Goal: Navigation & Orientation: Find specific page/section

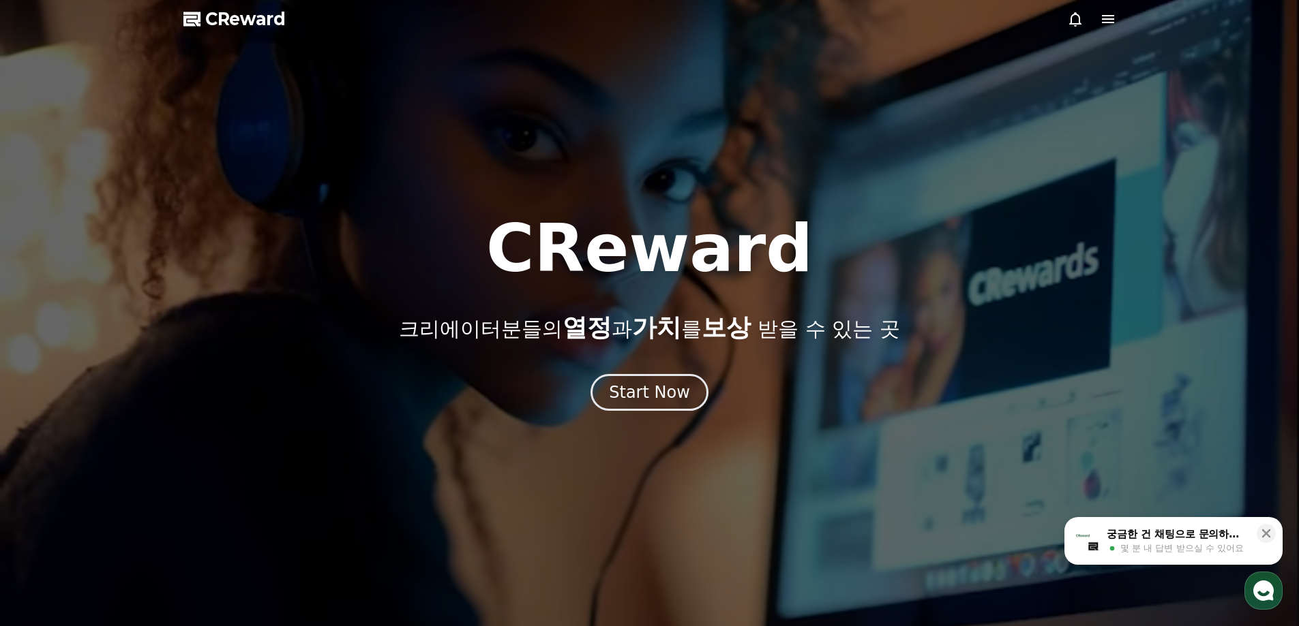
click at [664, 402] on div "Start Now" at bounding box center [649, 393] width 81 height 22
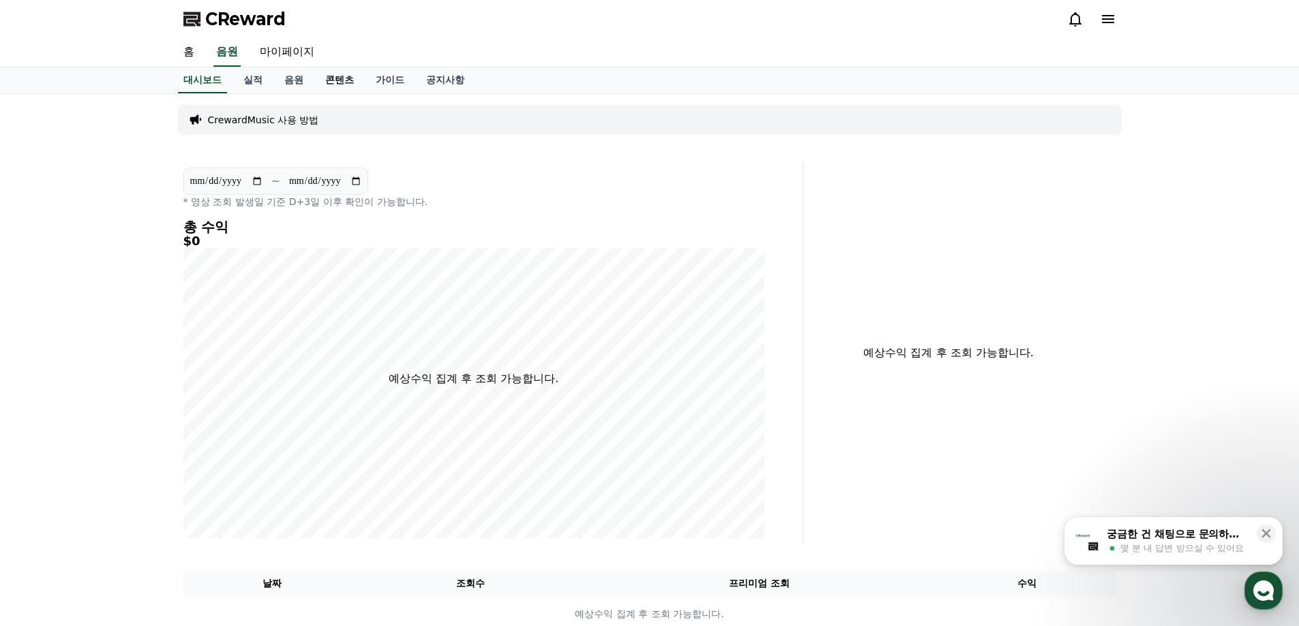
click at [345, 78] on link "콘텐츠" at bounding box center [339, 80] width 50 height 26
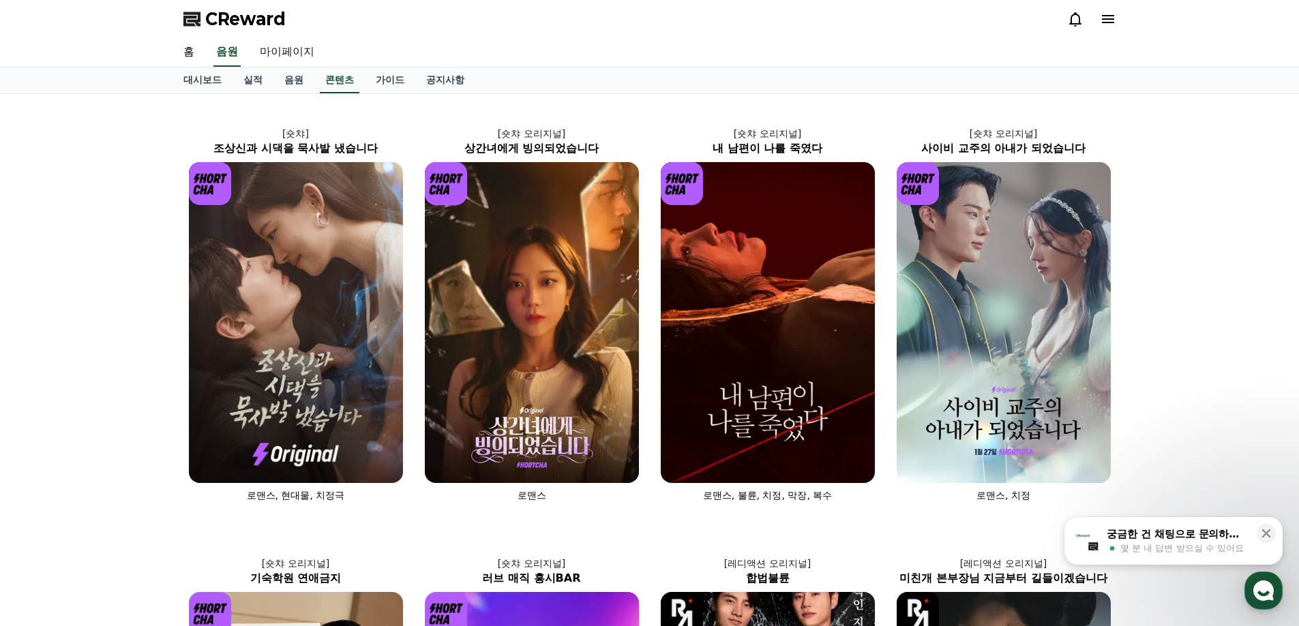
click at [280, 60] on link "마이페이지" at bounding box center [287, 52] width 76 height 29
select select "**********"
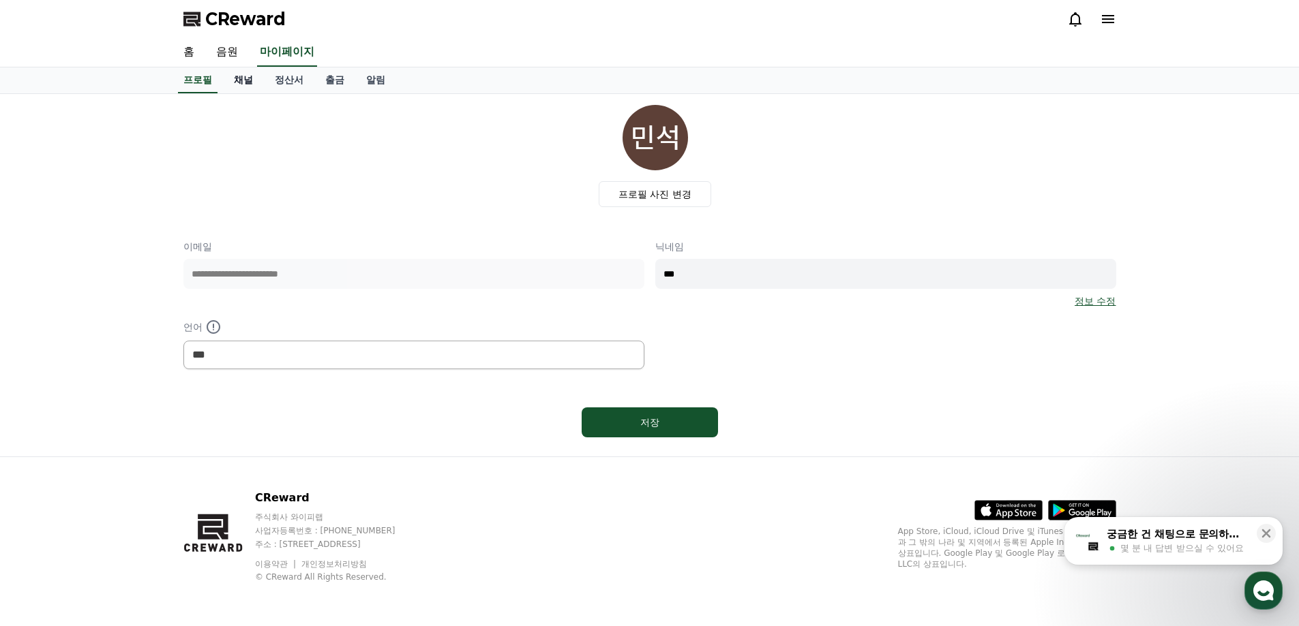
click at [253, 81] on link "채널" at bounding box center [243, 80] width 41 height 26
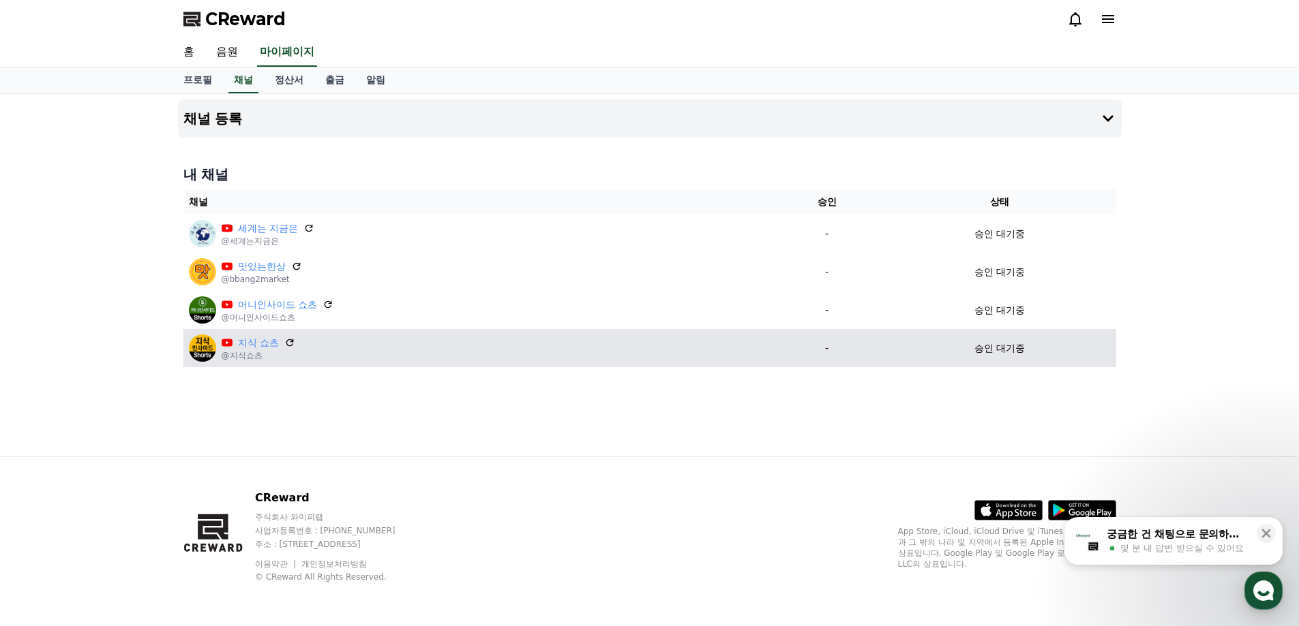
click at [1022, 344] on p "승인 대기중" at bounding box center [999, 349] width 50 height 14
